Goal: Answer question/provide support: Answer question/provide support

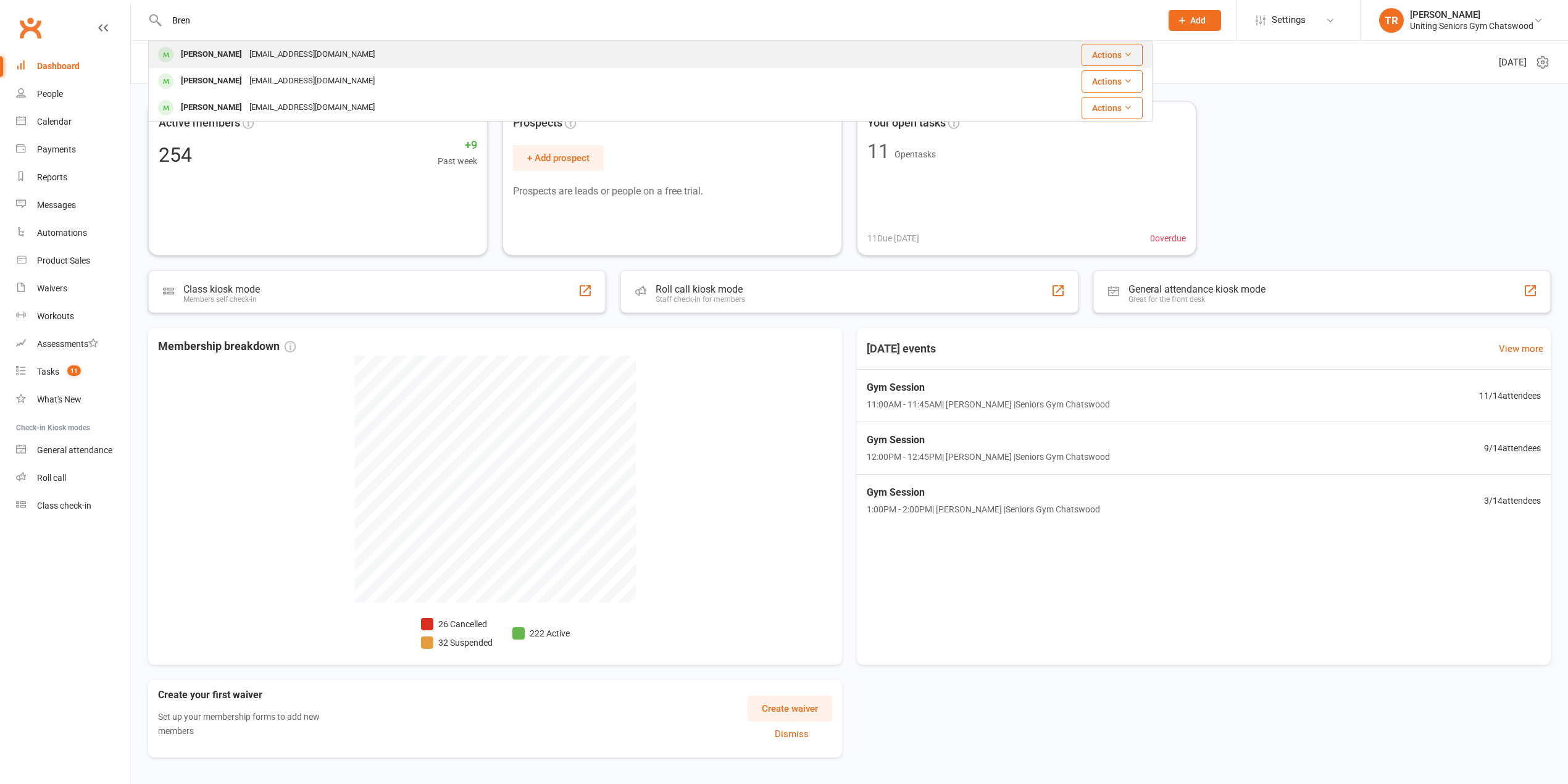
type input "Bren"
click at [250, 54] on div "[EMAIL_ADDRESS][DOMAIN_NAME]" at bounding box center [312, 54] width 133 height 18
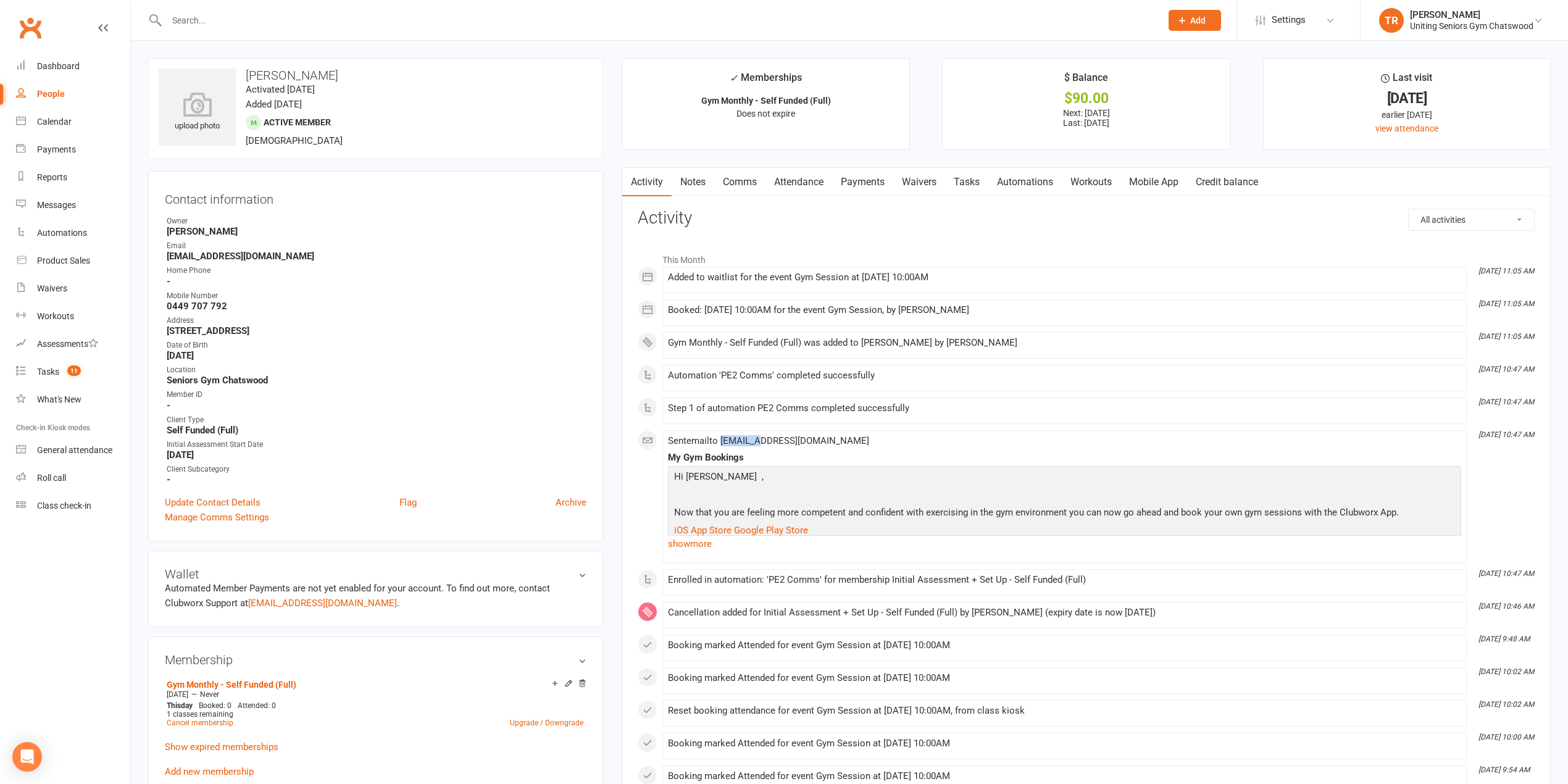
drag, startPoint x: 724, startPoint y: 442, endPoint x: 762, endPoint y: 441, distance: 38.0
click at [762, 441] on span "Sent email to [EMAIL_ADDRESS][DOMAIN_NAME]" at bounding box center [768, 440] width 201 height 11
click at [762, 459] on div "My Gym Bookings" at bounding box center [1064, 457] width 793 height 11
drag, startPoint x: 760, startPoint y: 444, endPoint x: 771, endPoint y: 444, distance: 11.0
click at [771, 444] on span "Sent email to [EMAIL_ADDRESS][DOMAIN_NAME]" at bounding box center [768, 440] width 201 height 11
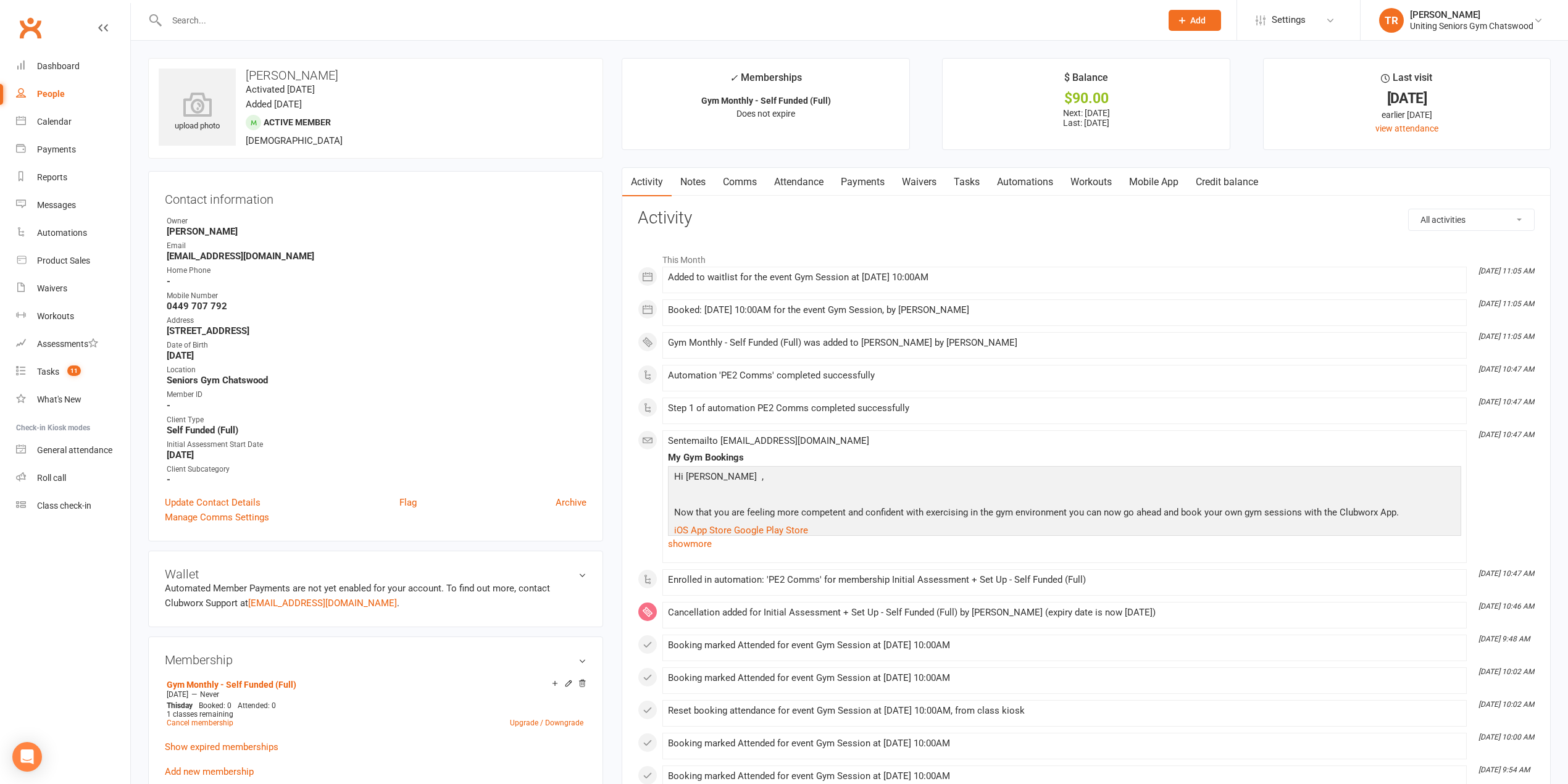
click at [771, 450] on div "Sent email to [EMAIL_ADDRESS][DOMAIN_NAME] My Gym Bookings Hi [PERSON_NAME] , N…" at bounding box center [1064, 496] width 793 height 122
drag, startPoint x: 770, startPoint y: 442, endPoint x: 836, endPoint y: 440, distance: 66.0
click at [836, 440] on div "Sent email to [EMAIL_ADDRESS][DOMAIN_NAME] My Gym Bookings Hi [PERSON_NAME] , N…" at bounding box center [1064, 496] width 793 height 122
click at [836, 444] on div "Sent email to [EMAIL_ADDRESS][DOMAIN_NAME] My Gym Bookings Hi [PERSON_NAME] , N…" at bounding box center [1064, 496] width 793 height 122
click at [697, 550] on link "show more" at bounding box center [1064, 542] width 793 height 17
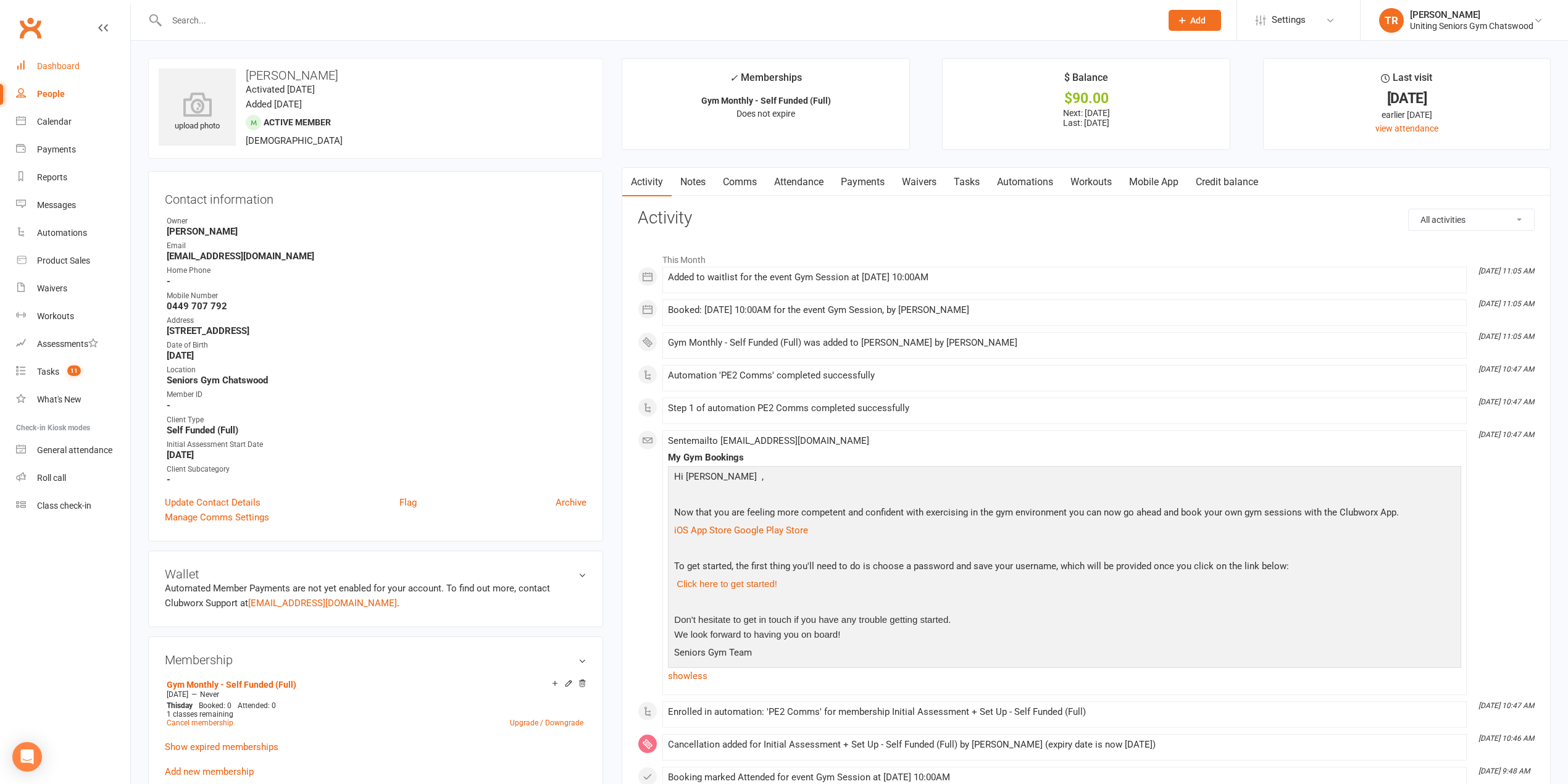
click at [63, 64] on div "Dashboard" at bounding box center [57, 66] width 43 height 10
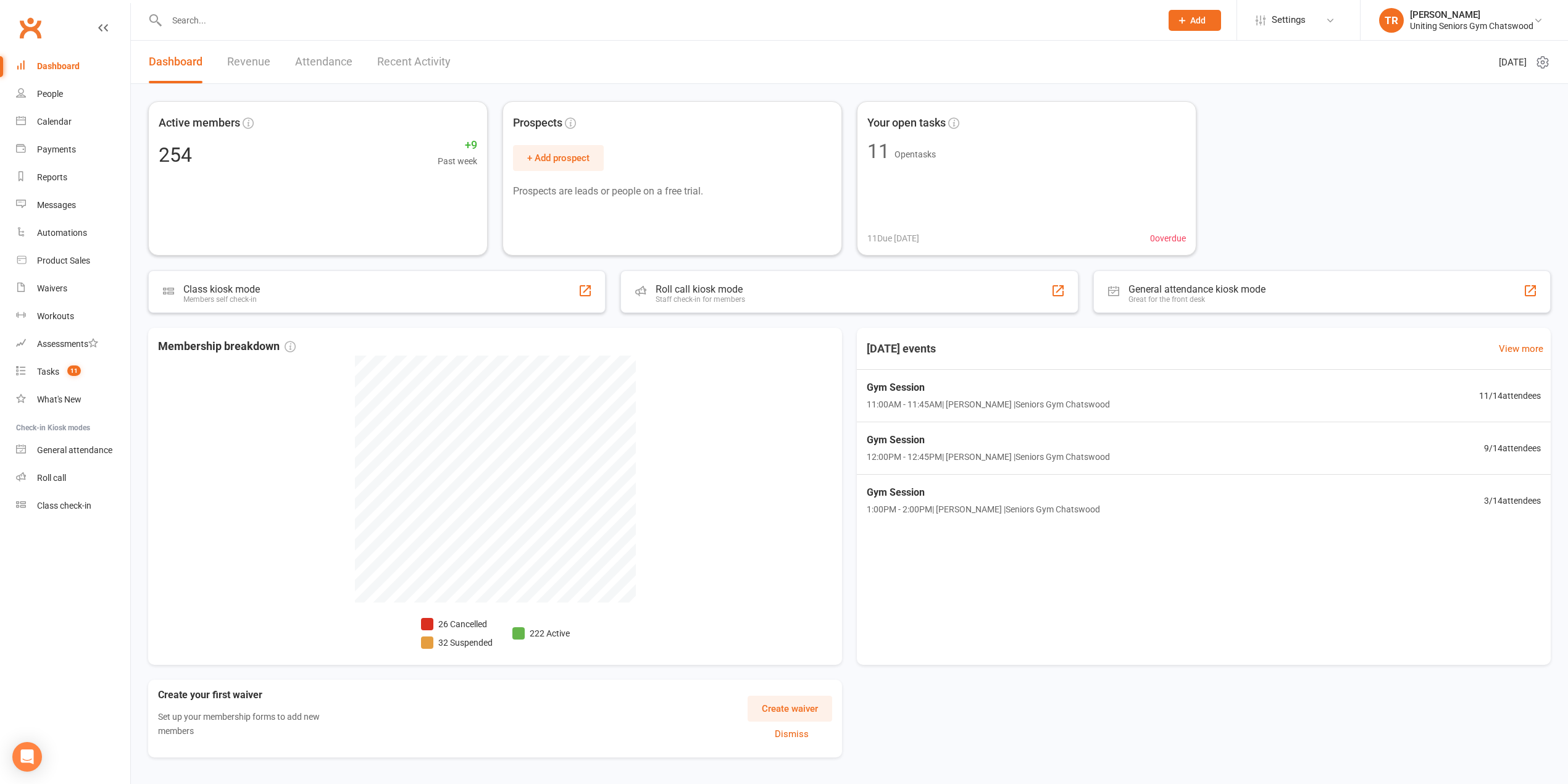
click at [57, 59] on link "Dashboard" at bounding box center [72, 66] width 114 height 28
